Goal: Information Seeking & Learning: Learn about a topic

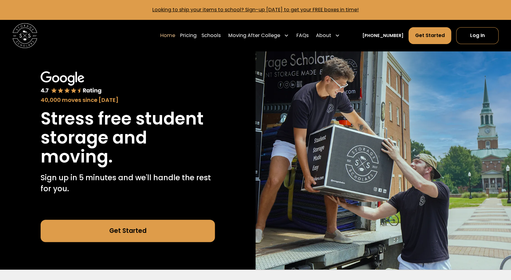
click at [289, 35] on icon at bounding box center [286, 35] width 5 height 5
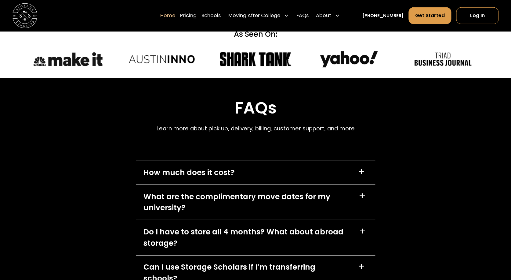
scroll to position [1739, 0]
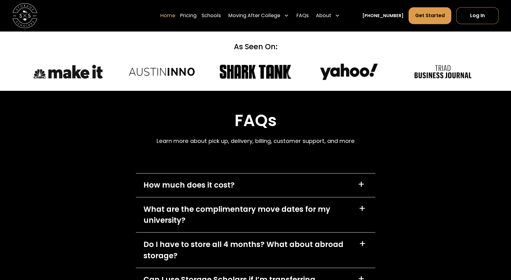
click at [362, 183] on div "+" at bounding box center [361, 184] width 7 height 10
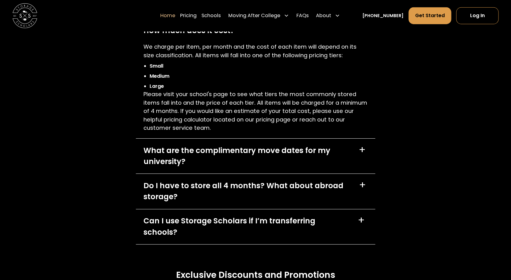
scroll to position [1894, 0]
click at [364, 148] on div "+" at bounding box center [362, 149] width 7 height 10
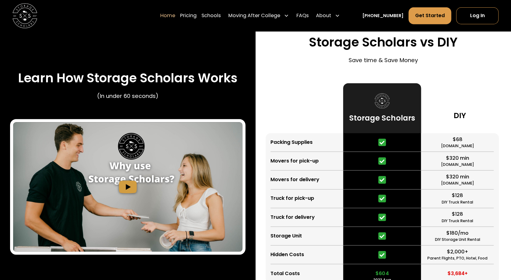
scroll to position [1120, 0]
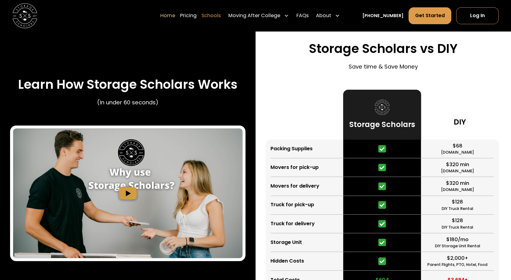
click at [220, 15] on link "Schools" at bounding box center [211, 15] width 19 height 17
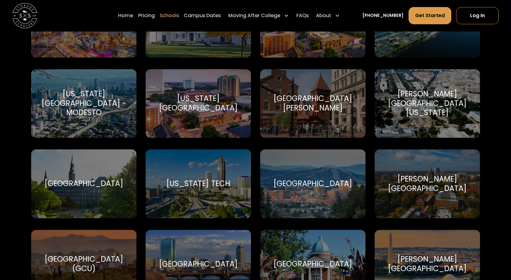
scroll to position [1130, 0]
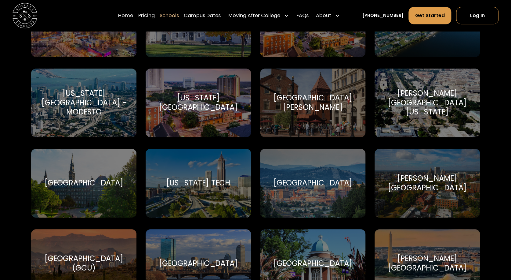
click at [112, 178] on div "[GEOGRAPHIC_DATA]" at bounding box center [84, 182] width 79 height 9
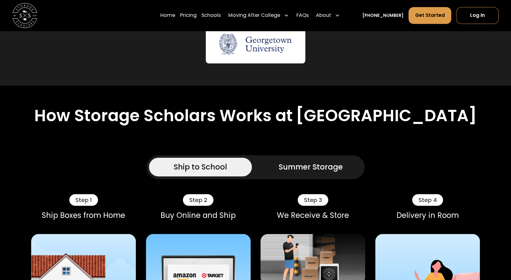
scroll to position [320, 0]
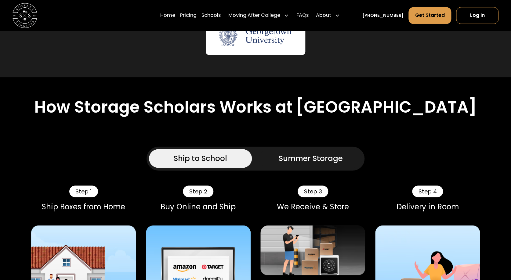
click at [304, 164] on div "Summer Storage" at bounding box center [311, 158] width 64 height 11
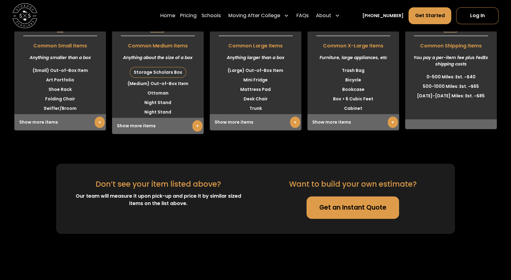
scroll to position [1973, 0]
